Goal: Task Accomplishment & Management: Manage account settings

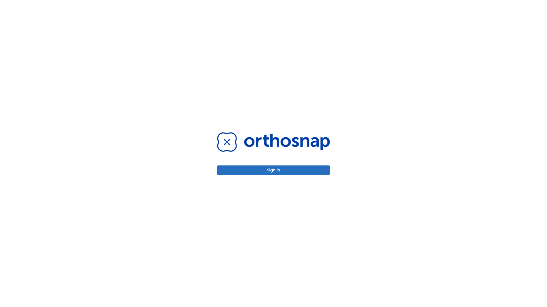
click at [273, 170] on button "Sign in" at bounding box center [273, 170] width 113 height 9
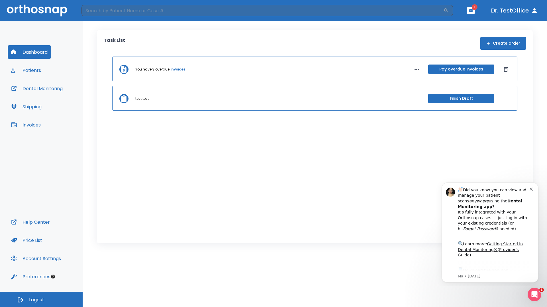
click at [41, 300] on span "Logout" at bounding box center [36, 300] width 15 height 6
